Goal: Transaction & Acquisition: Purchase product/service

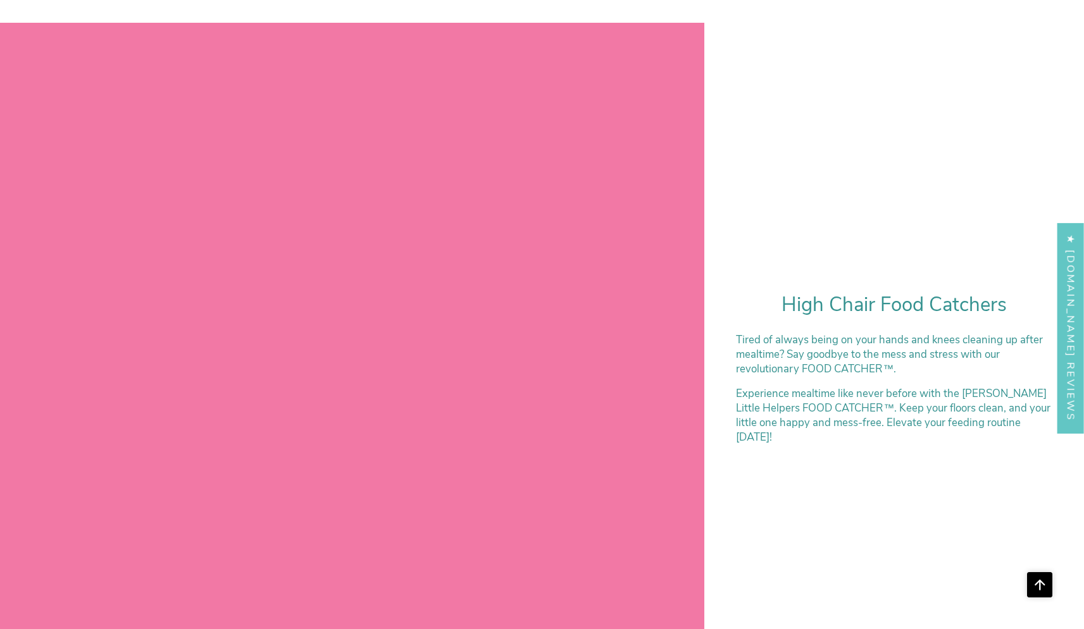
scroll to position [3206, 0]
